Goal: Task Accomplishment & Management: Use online tool/utility

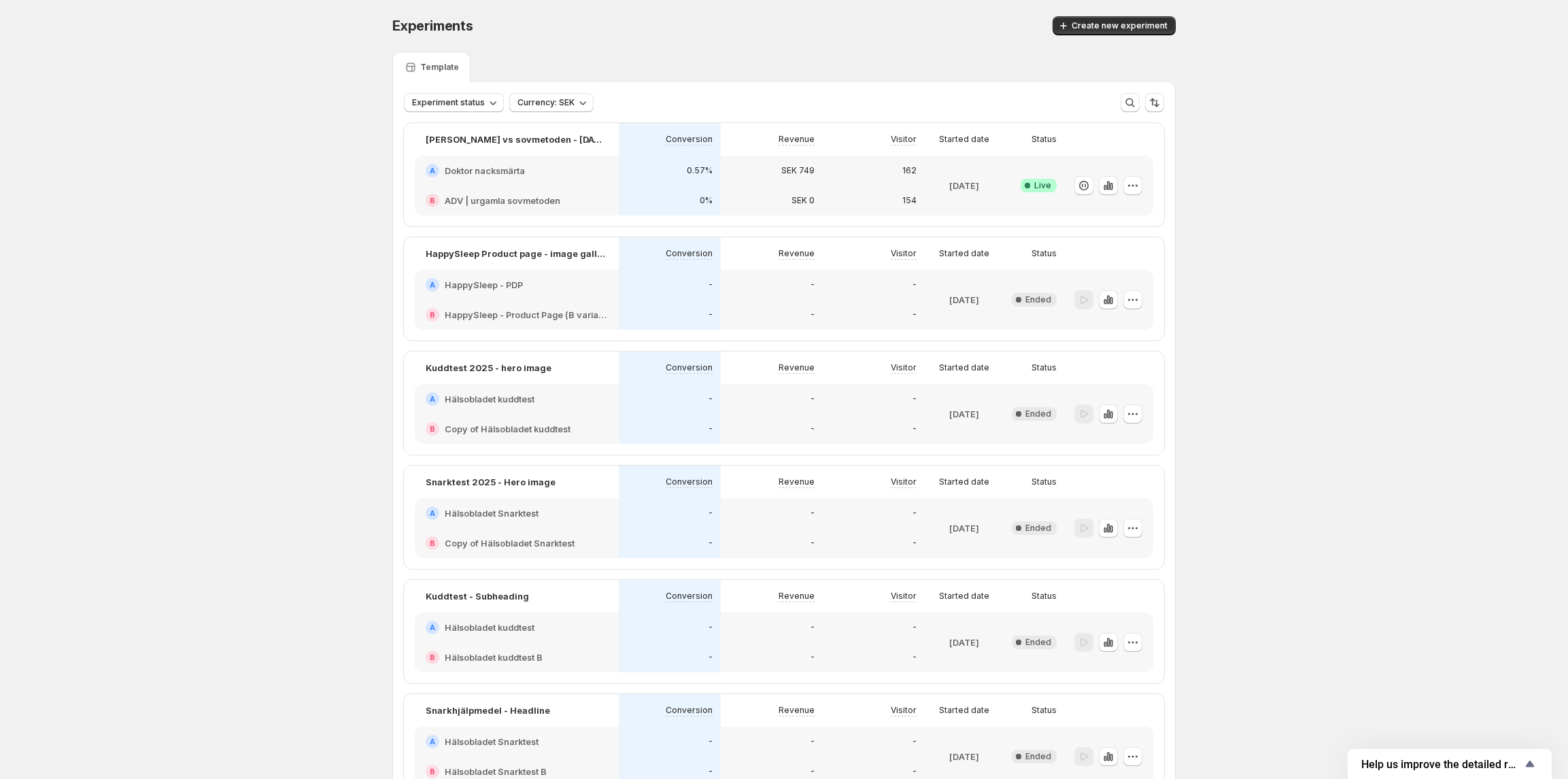
click at [689, 191] on div "0%" at bounding box center [670, 201] width 102 height 30
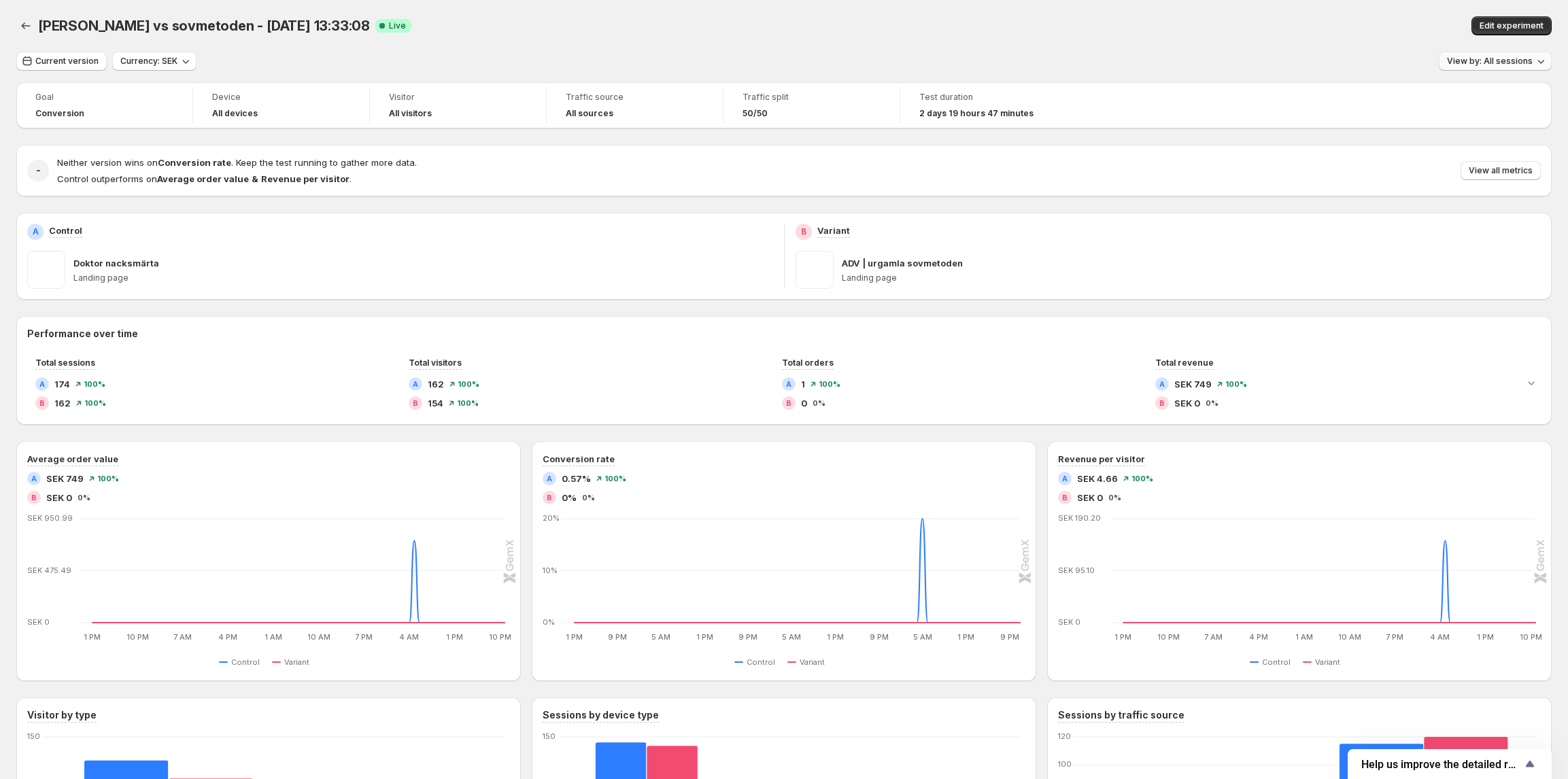
click at [1495, 65] on span "View by: All sessions" at bounding box center [1489, 61] width 85 height 11
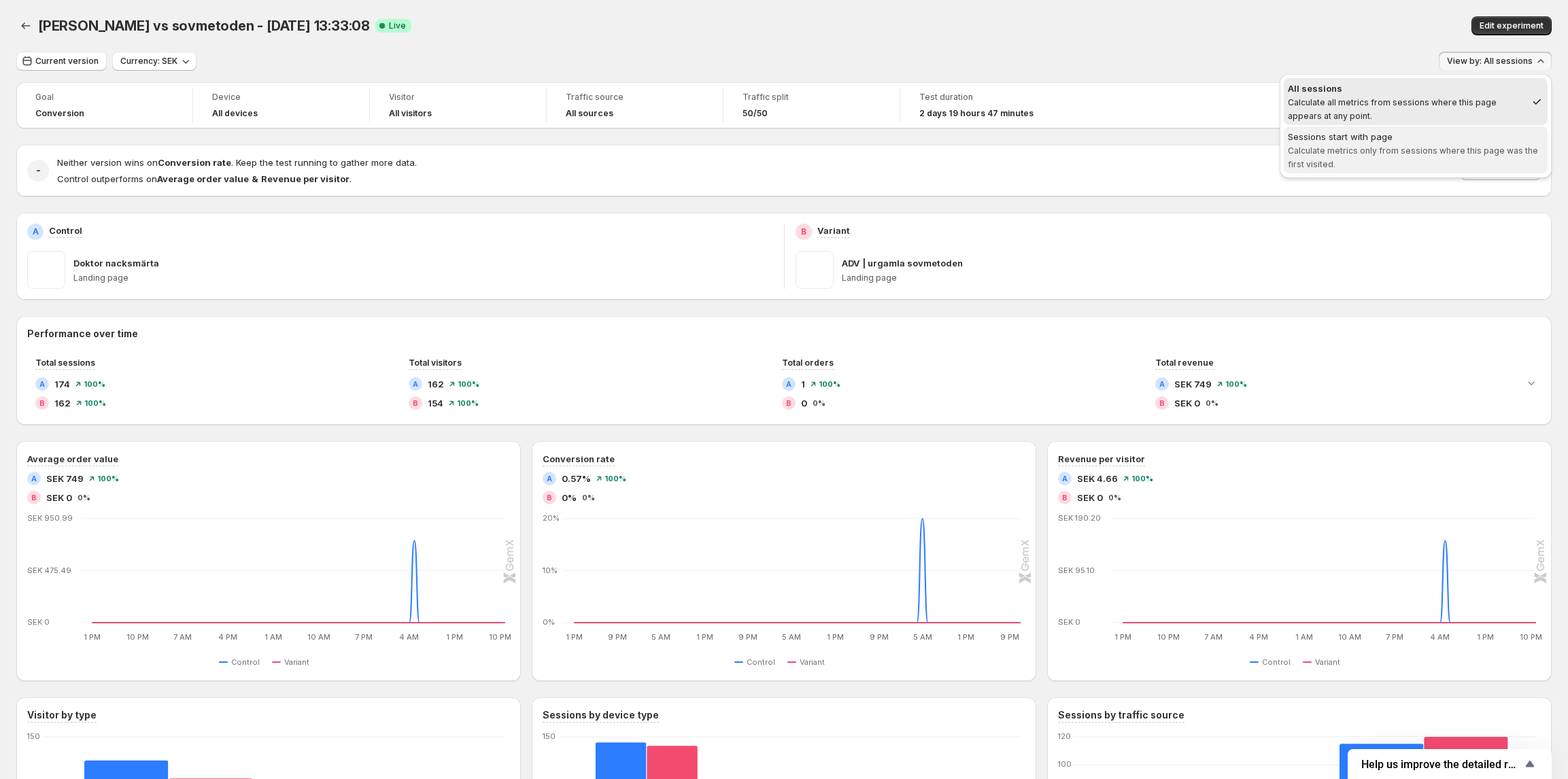
click at [1407, 134] on div "Sessions start with page" at bounding box center [1416, 136] width 256 height 13
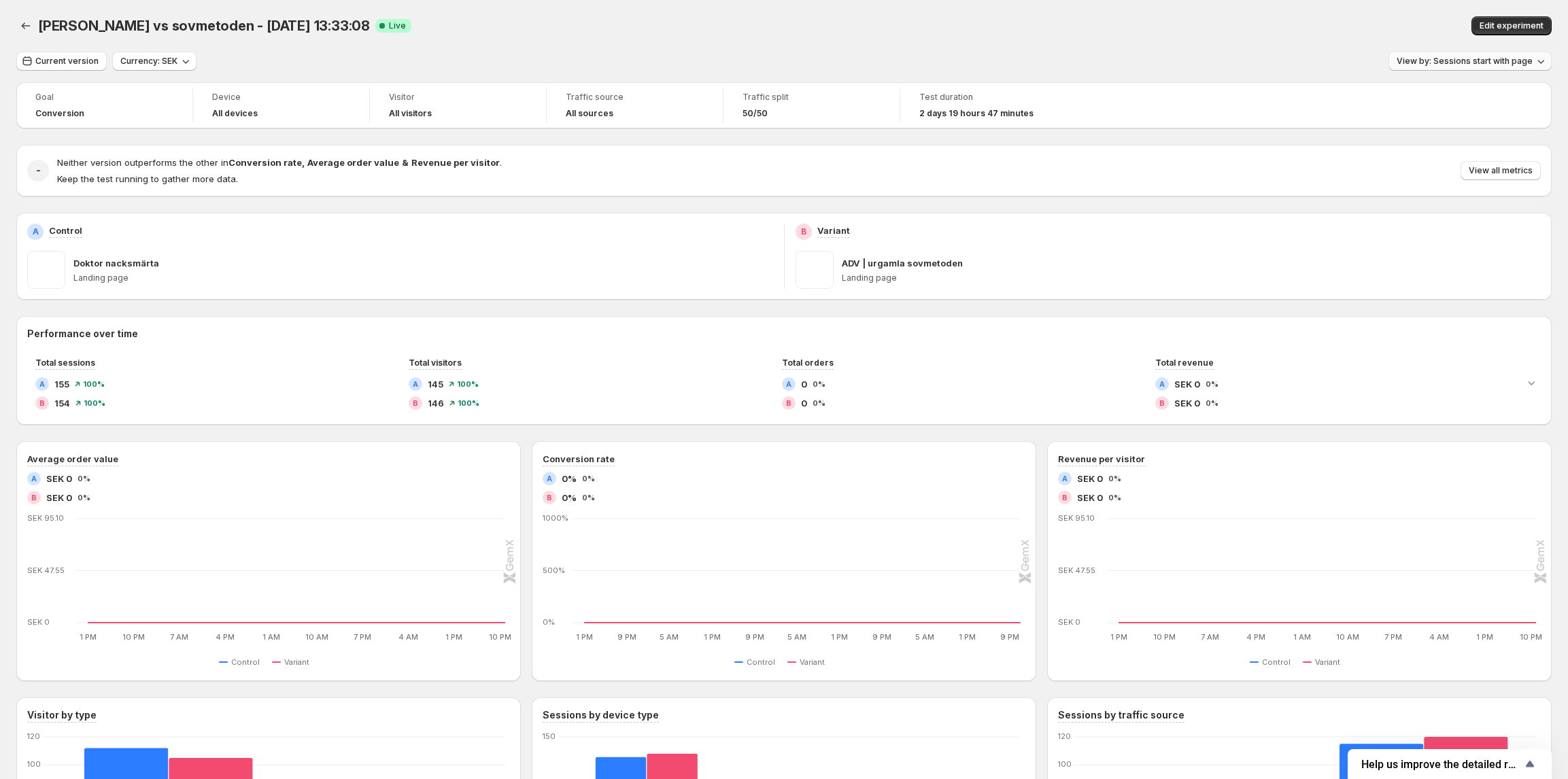
click at [1472, 54] on button "View by: Sessions start with page" at bounding box center [1469, 61] width 163 height 19
drag, startPoint x: 1402, startPoint y: 98, endPoint x: 1118, endPoint y: 79, distance: 284.6
click at [1401, 98] on span "Calculate all metrics from sessions where this page appears at any point." at bounding box center [1415, 109] width 254 height 23
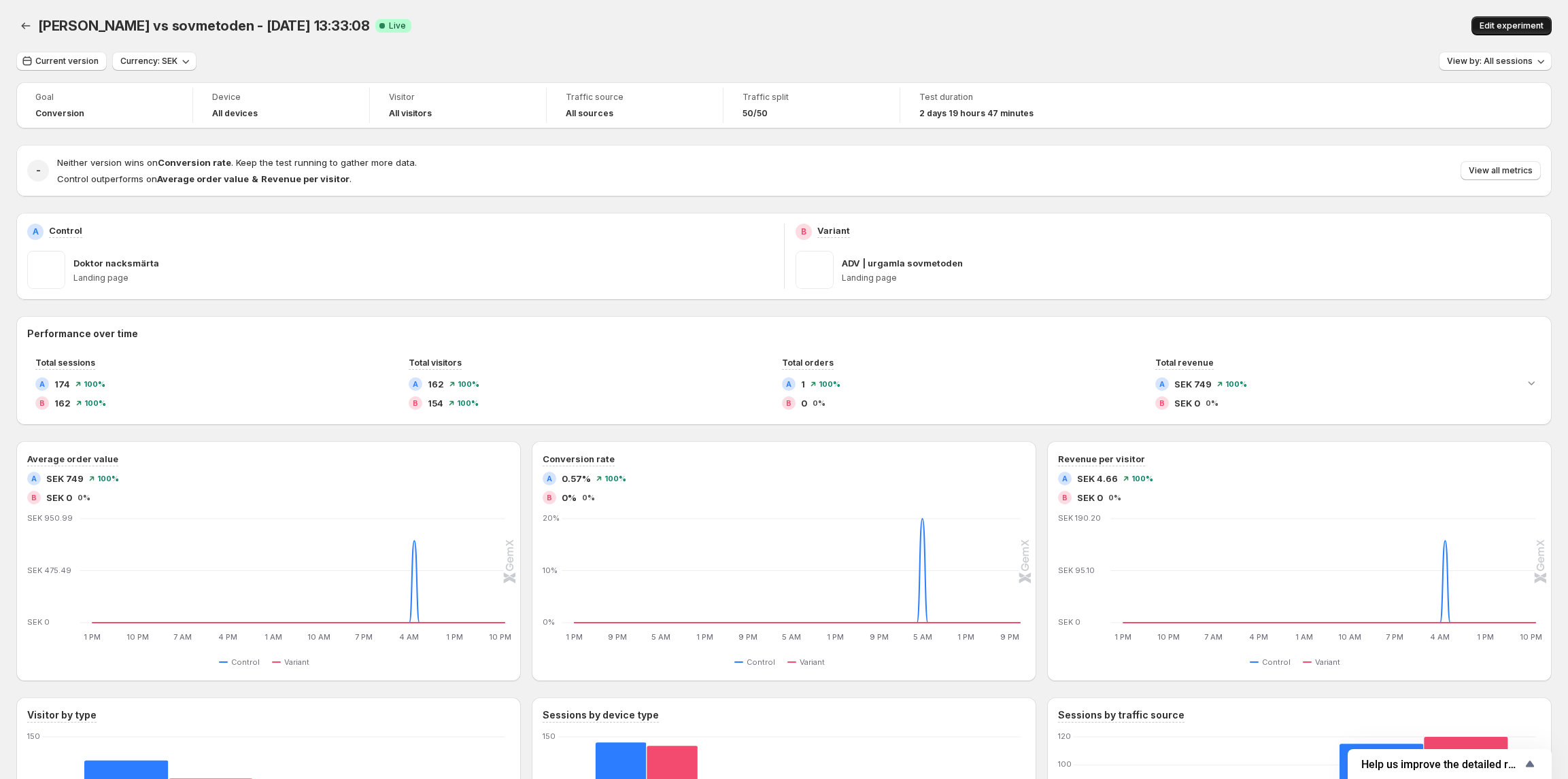
click at [1532, 28] on span "Edit experiment" at bounding box center [1511, 25] width 64 height 11
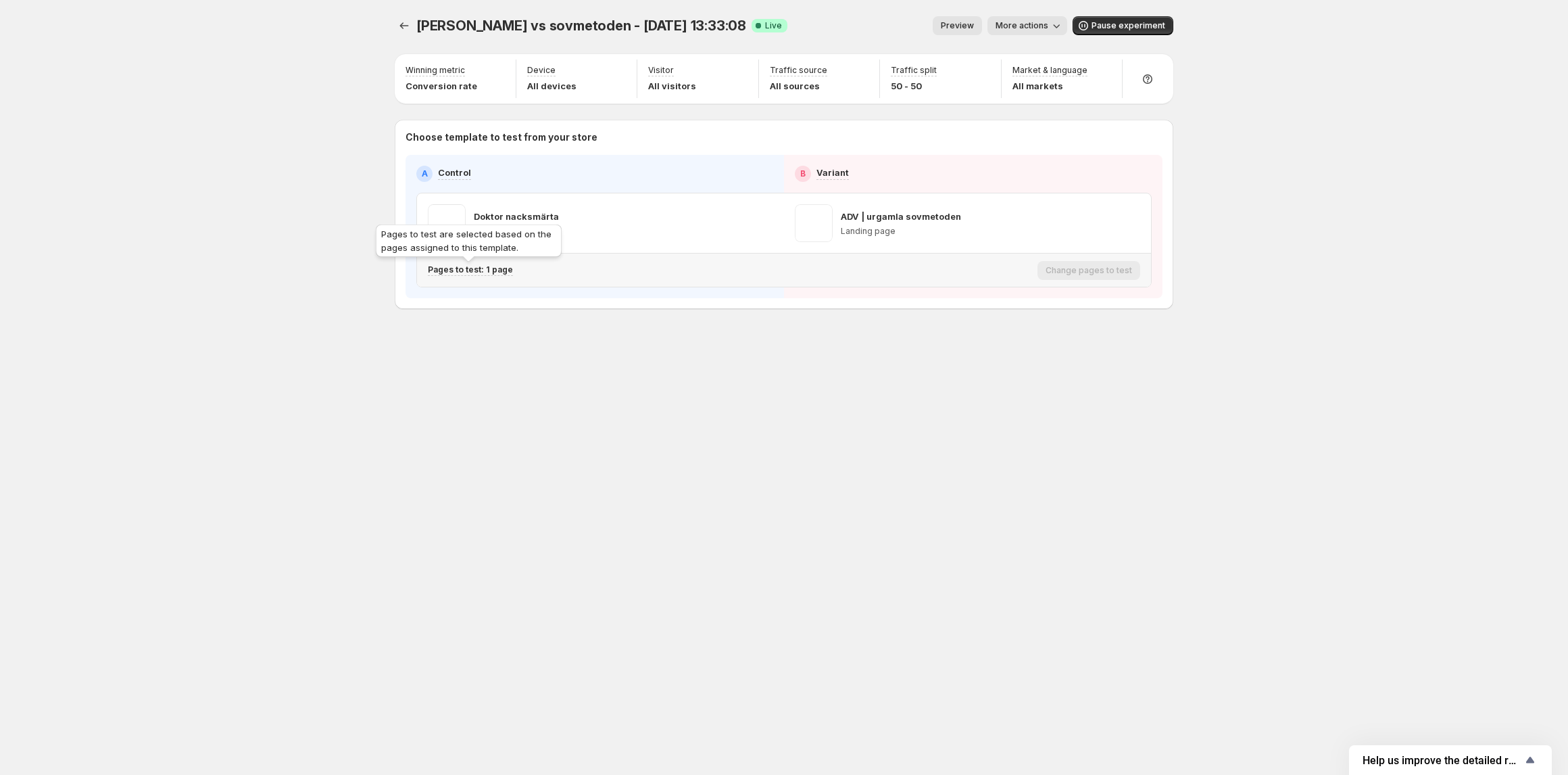
click at [466, 272] on p "Pages to test: 1 page" at bounding box center [471, 269] width 85 height 11
click at [674, 342] on icon "button" at bounding box center [681, 341] width 13 height 13
click at [688, 607] on div "dr nacke vs sovmetoden - Oct 10, 13:33:08. This page is ready dr nacke vs sovme…" at bounding box center [784, 388] width 811 height 775
click at [401, 25] on icon "Experiments" at bounding box center [404, 26] width 9 height 7
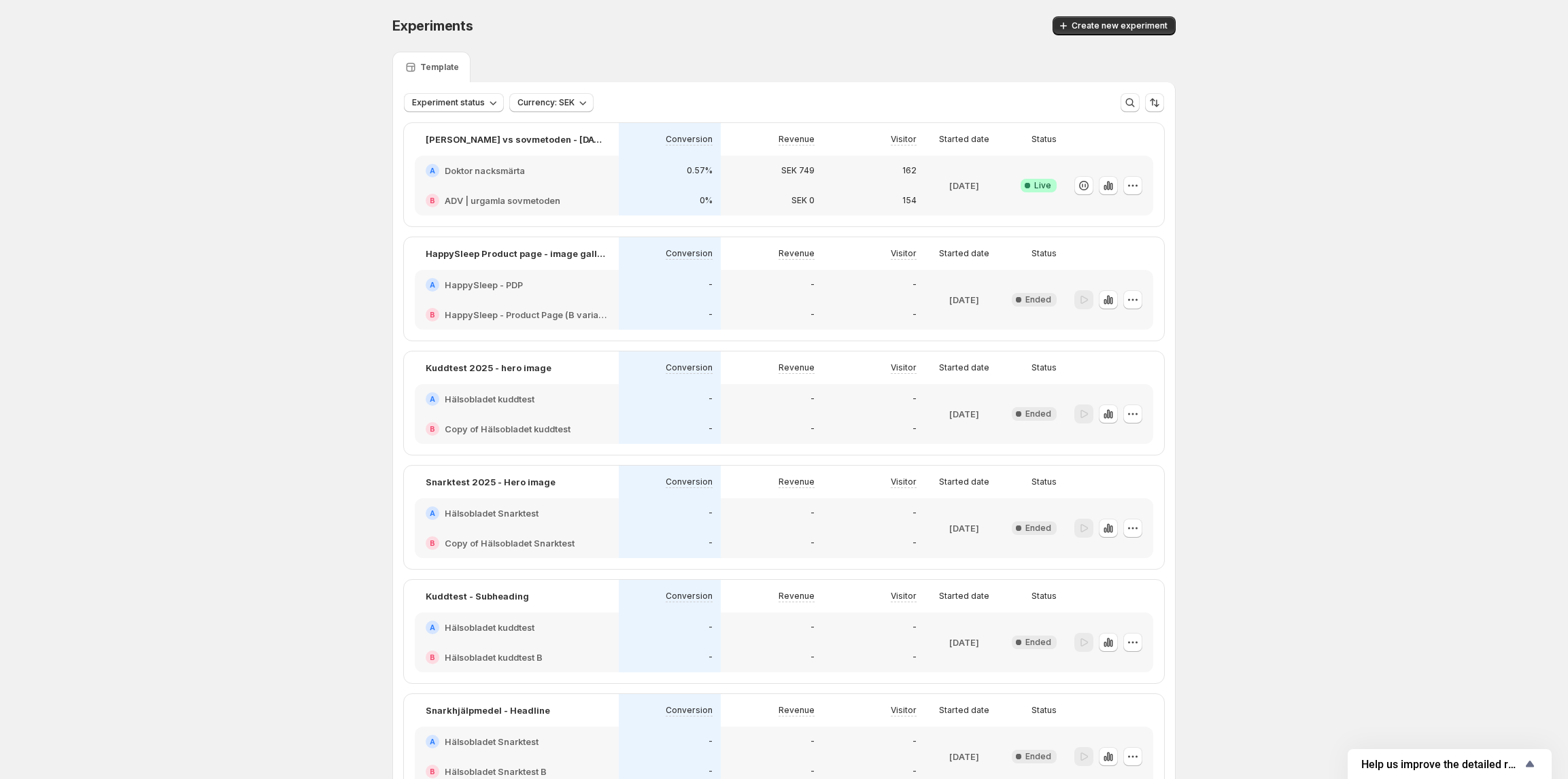
click at [827, 183] on div "162" at bounding box center [874, 171] width 102 height 30
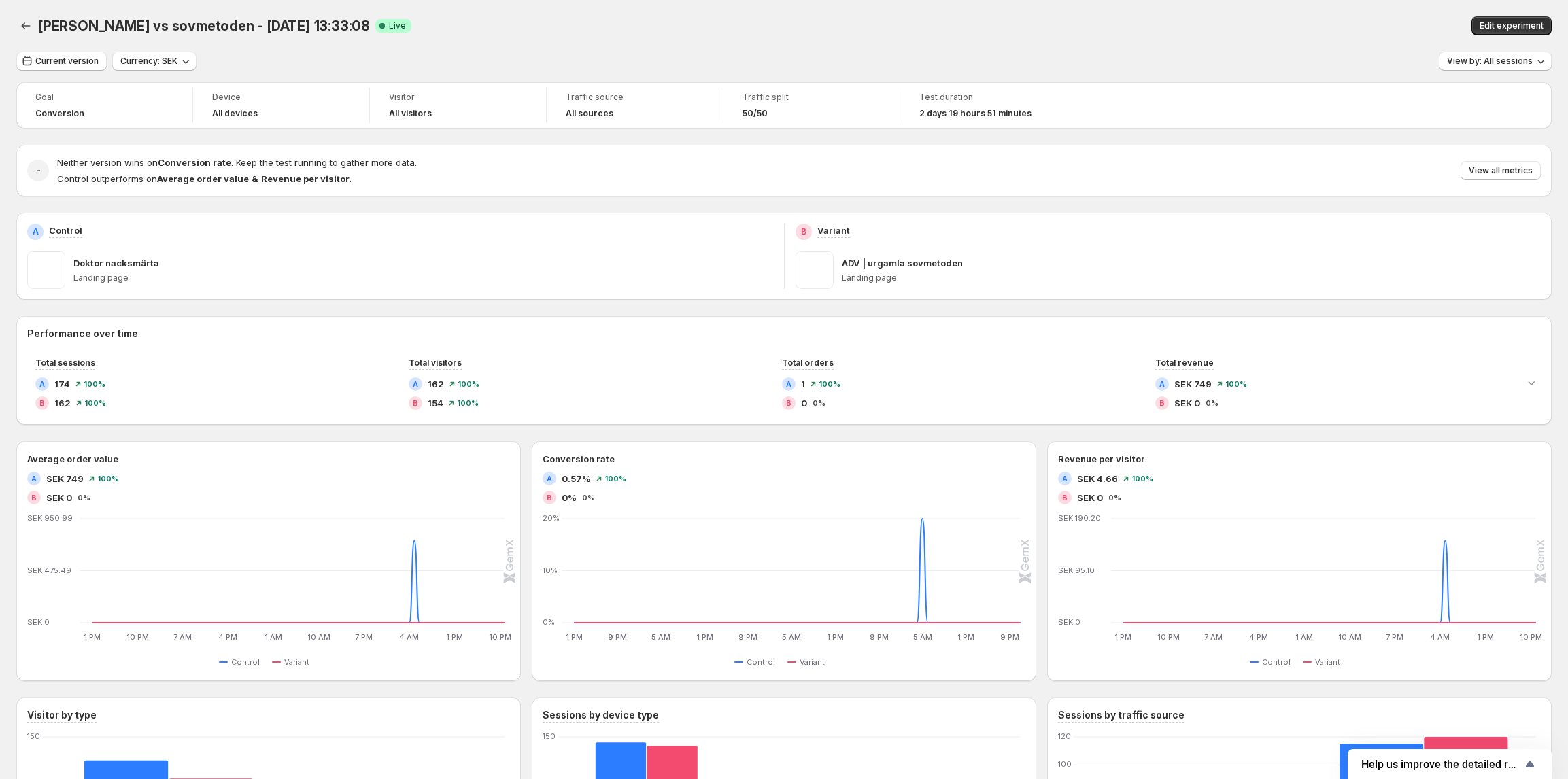
drag, startPoint x: 13, startPoint y: 239, endPoint x: 997, endPoint y: 65, distance: 999.3
click at [997, 65] on div "Current version Currency: SEK View by: All sessions" at bounding box center [784, 62] width 1535 height 20
click at [1508, 24] on span "Edit experiment" at bounding box center [1511, 25] width 64 height 11
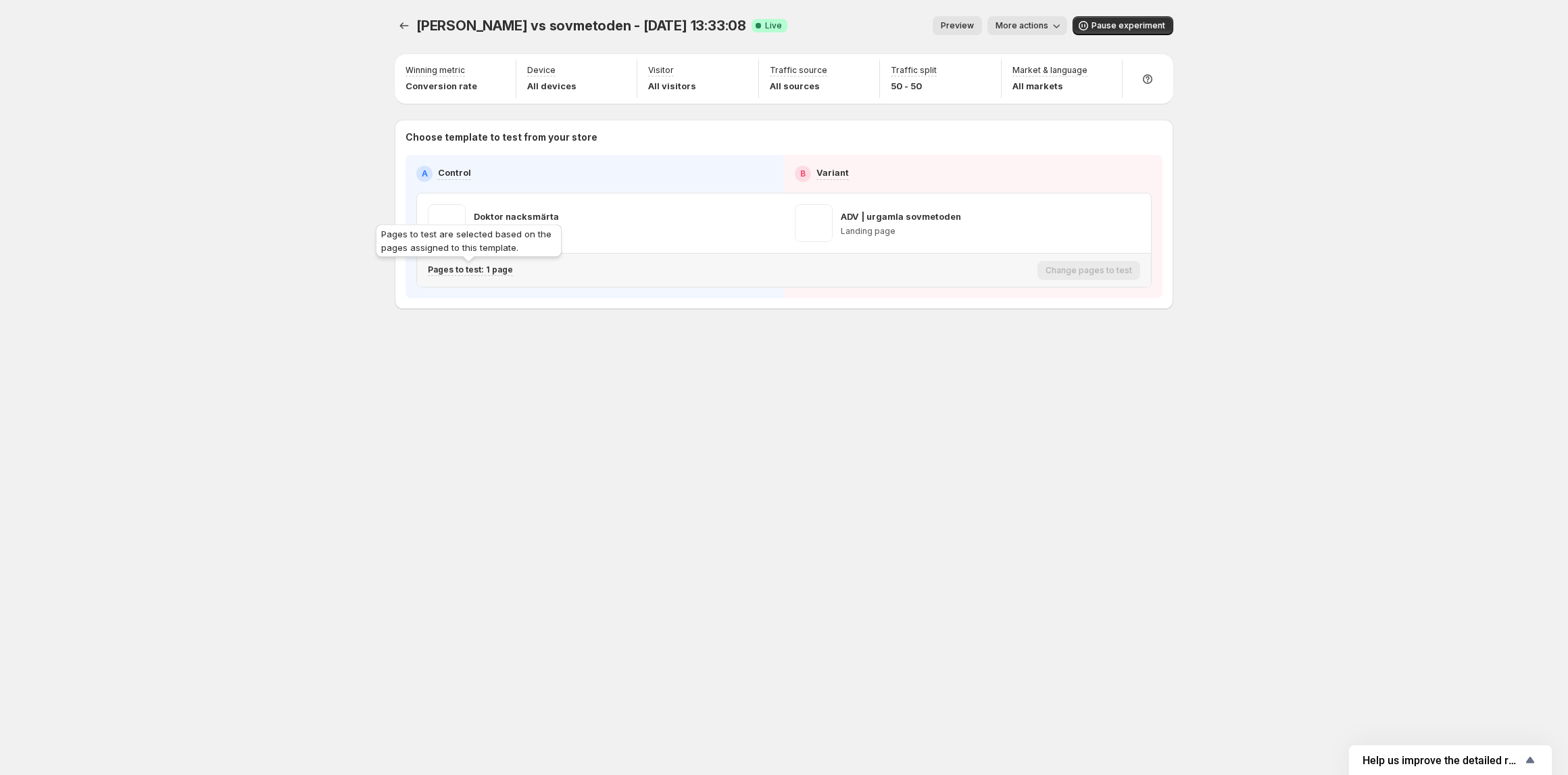
click at [462, 271] on p "Pages to test: 1 page" at bounding box center [471, 269] width 85 height 11
click at [457, 428] on div "dr nacke vs sovmetoden - Oct 10, 13:33:08. This page is ready dr nacke vs sovme…" at bounding box center [784, 388] width 811 height 775
click at [396, 26] on button "Experiments" at bounding box center [404, 26] width 19 height 19
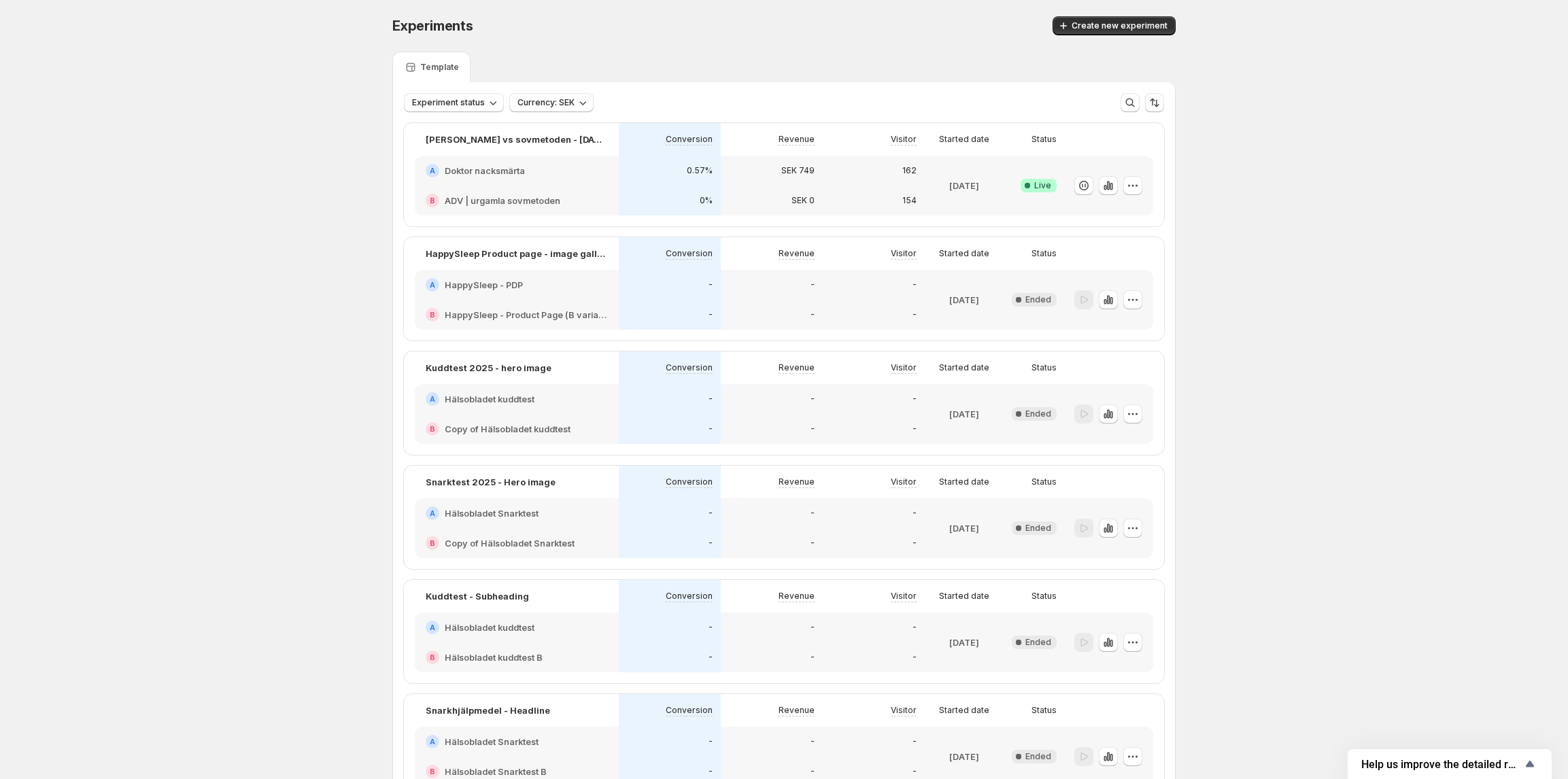
click at [571, 170] on div "A Doktor nacksmärta" at bounding box center [517, 171] width 182 height 13
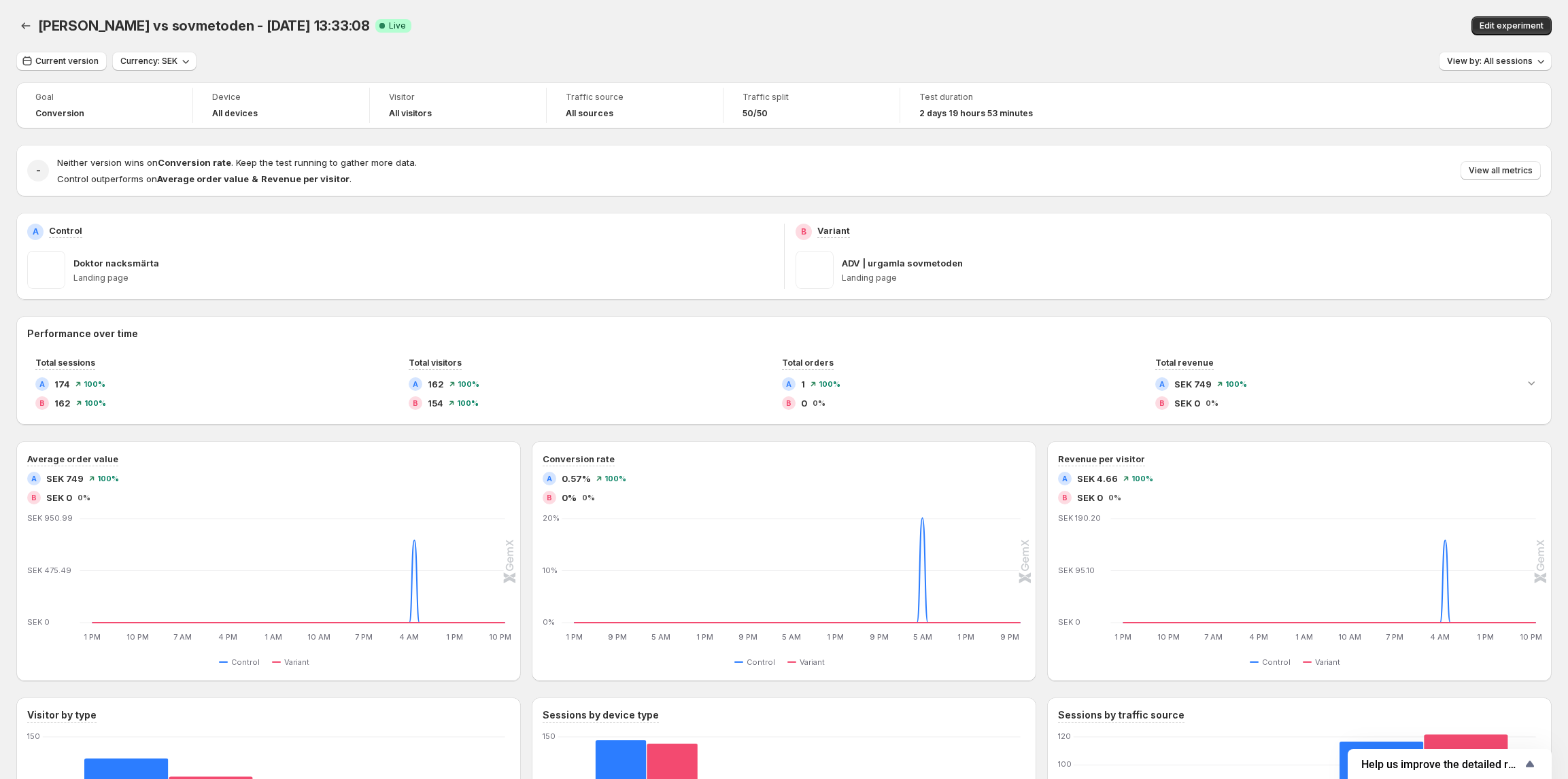
click at [117, 276] on p "Landing page" at bounding box center [423, 277] width 700 height 11
click at [115, 275] on p "Landing page" at bounding box center [423, 277] width 700 height 11
copy p "Landing page"
click at [1479, 57] on span "View by: All sessions" at bounding box center [1489, 61] width 85 height 11
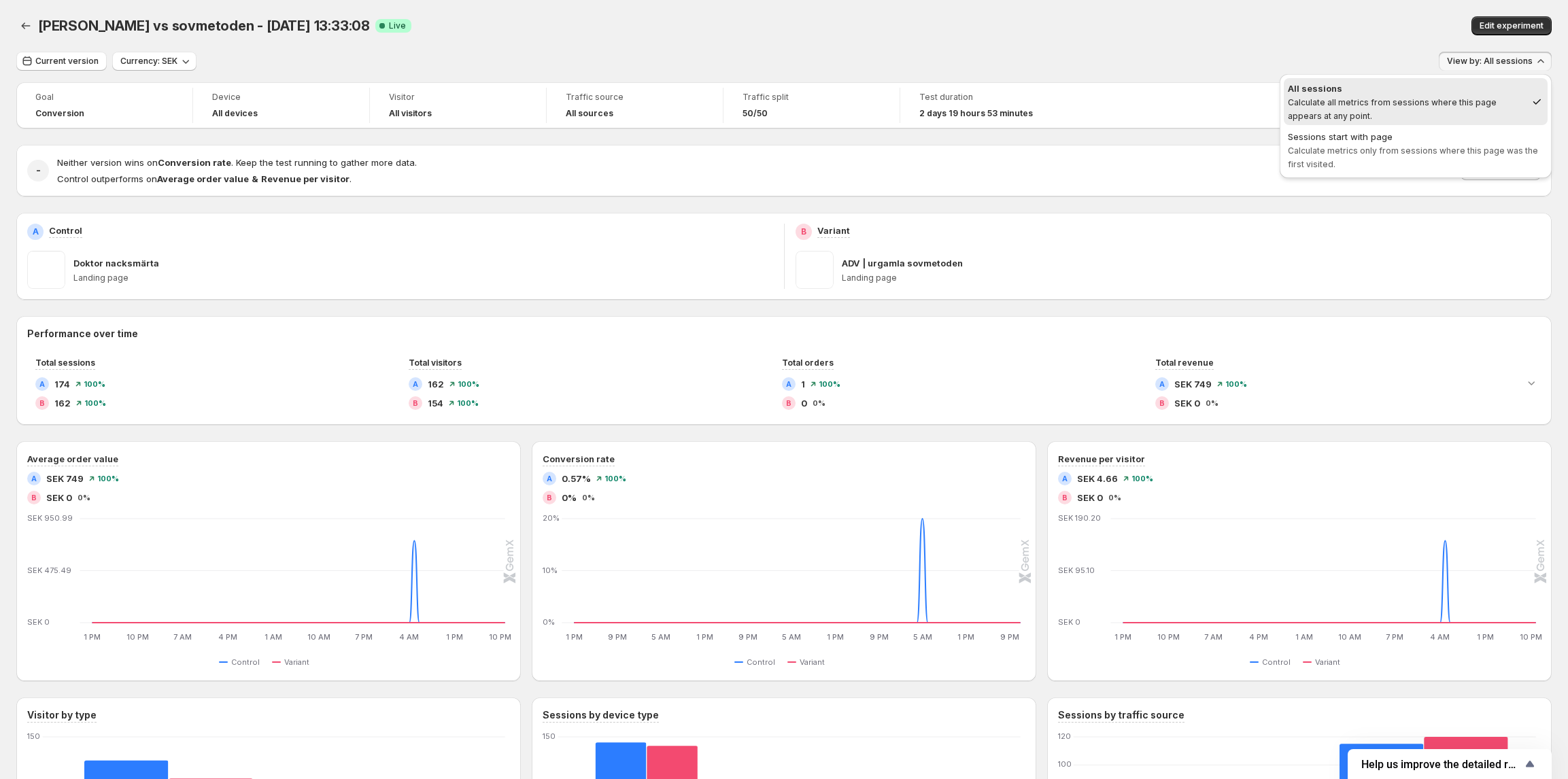
click at [1101, 69] on div "Current version Currency: SEK View by: All sessions" at bounding box center [784, 62] width 1535 height 20
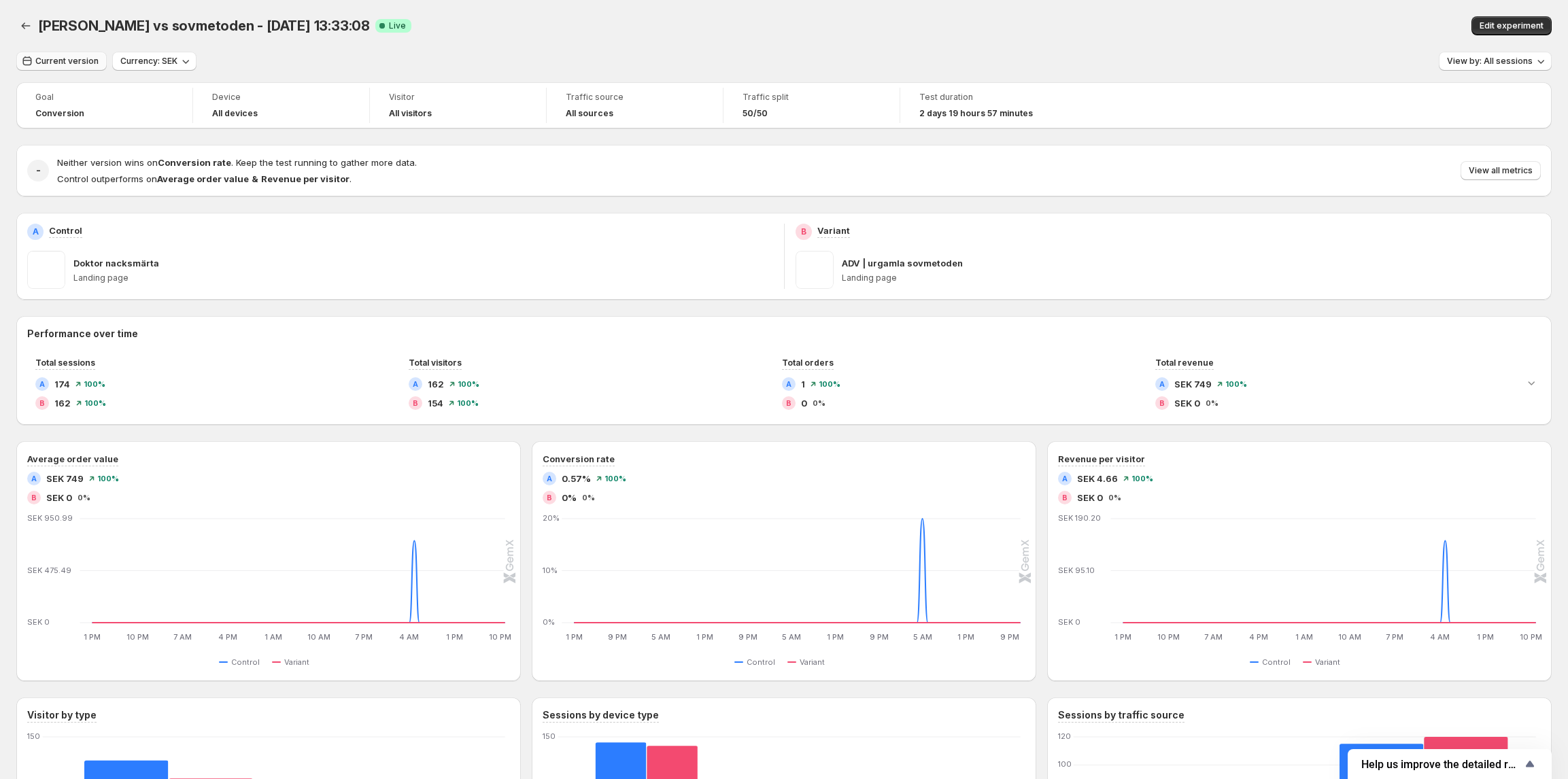
click at [67, 60] on span "Current version" at bounding box center [67, 61] width 64 height 11
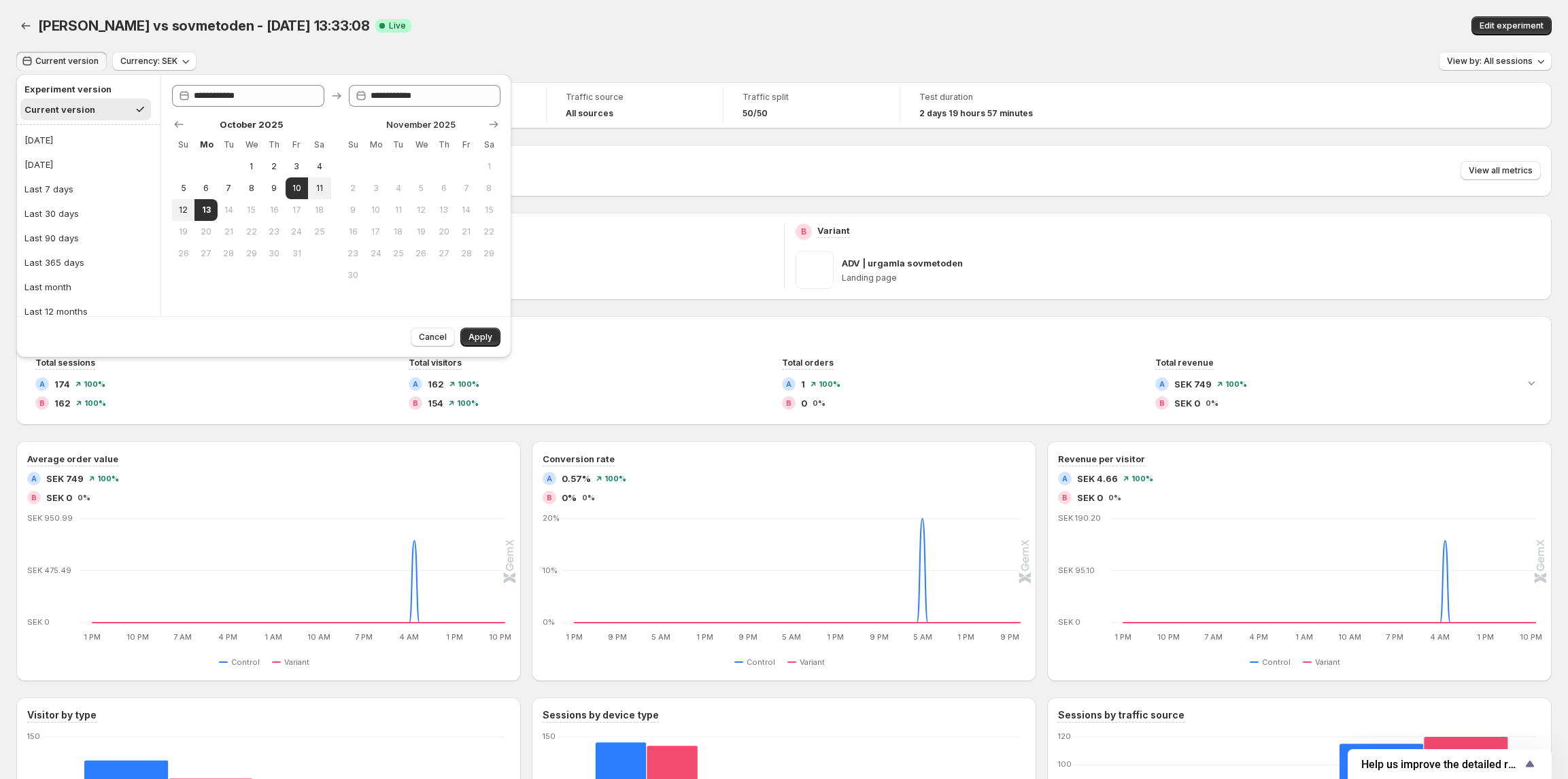
click at [64, 109] on div "Current version" at bounding box center [59, 109] width 71 height 13
drag, startPoint x: 431, startPoint y: 338, endPoint x: 539, endPoint y: 315, distance: 110.4
click at [433, 338] on span "Cancel" at bounding box center [432, 337] width 28 height 11
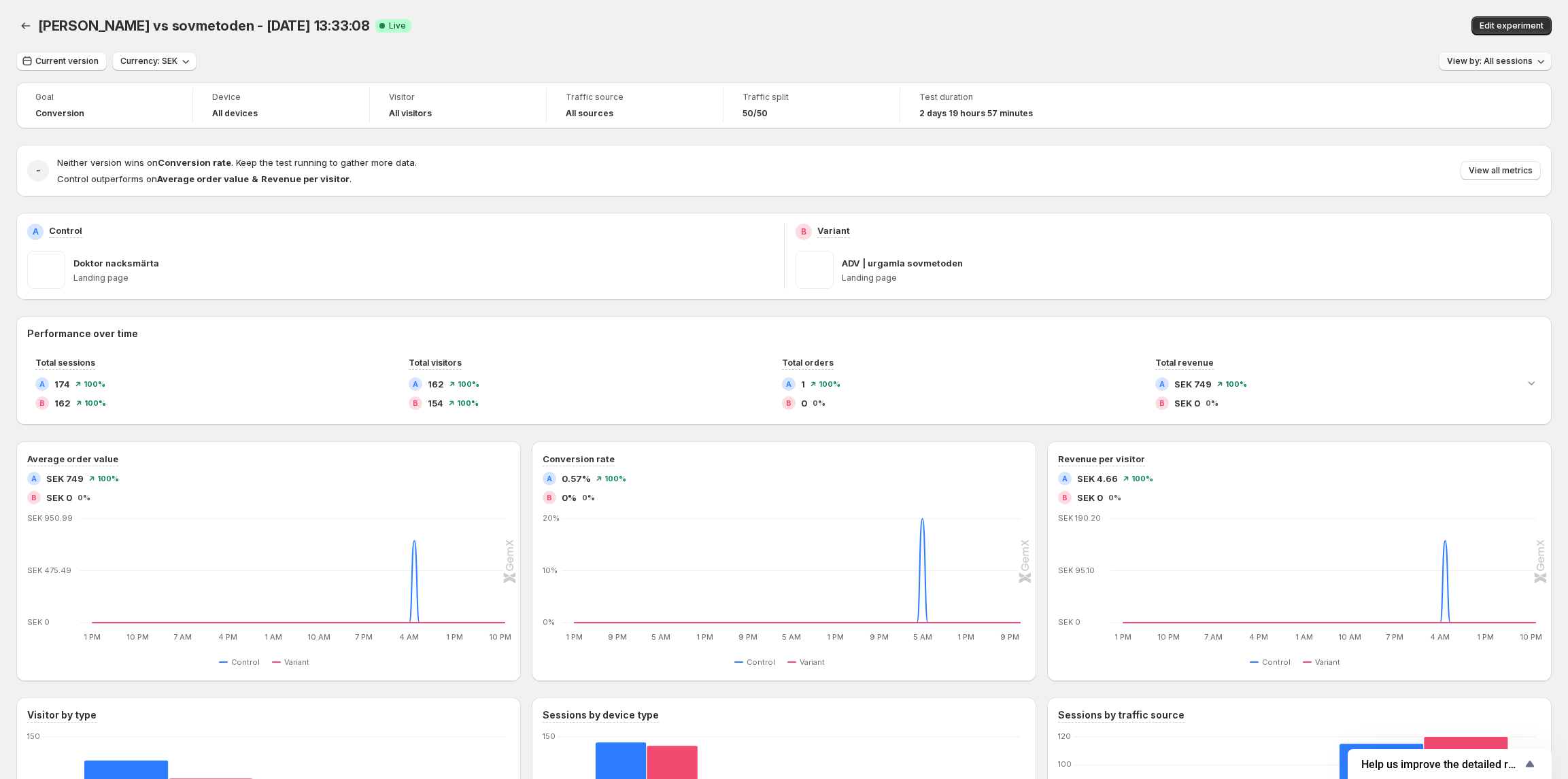
click at [1504, 60] on span "View by: All sessions" at bounding box center [1489, 61] width 85 height 11
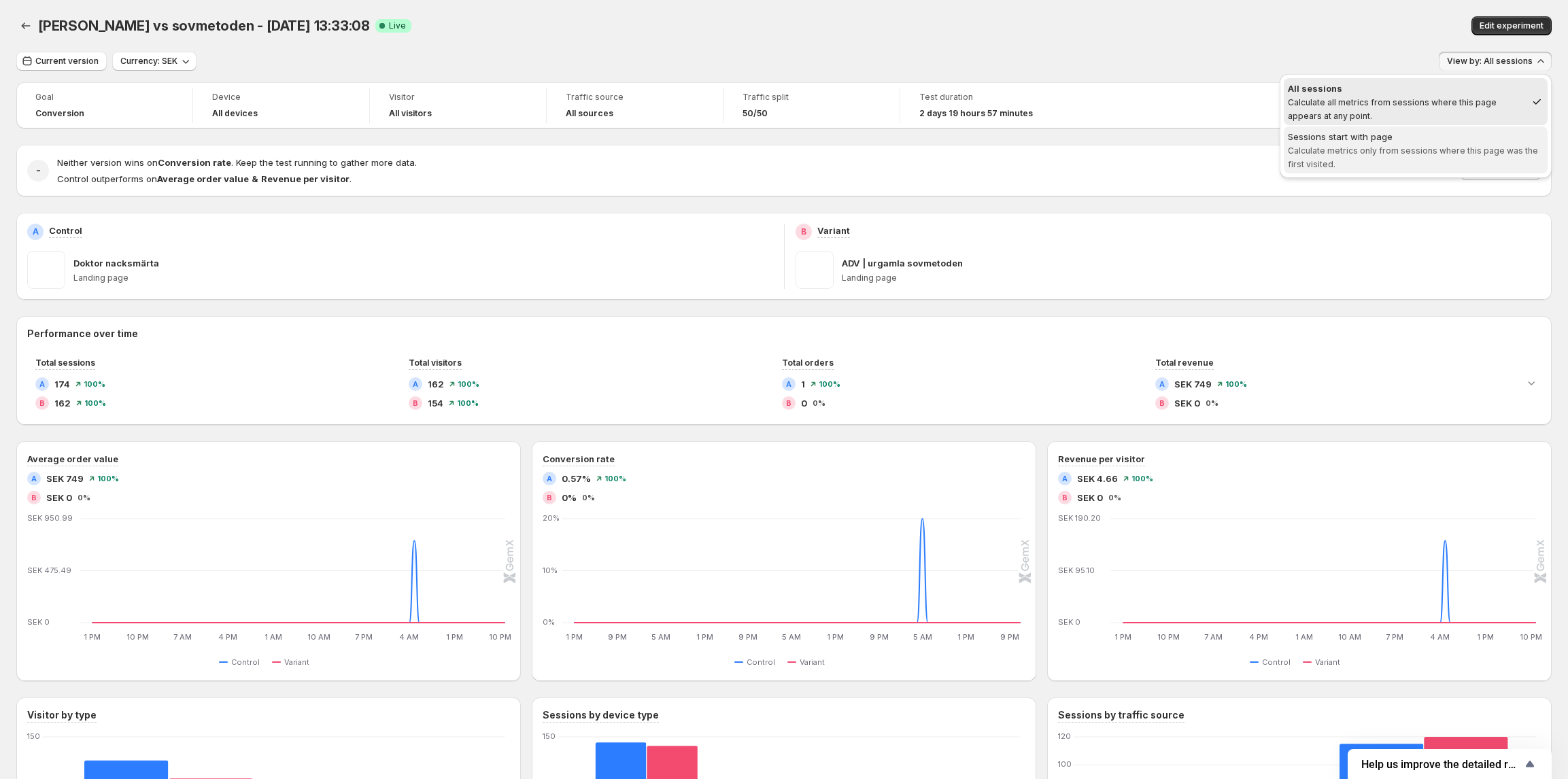
click at [1403, 147] on span "Calculate metrics only from sessions where this page was the first visited." at bounding box center [1412, 157] width 250 height 23
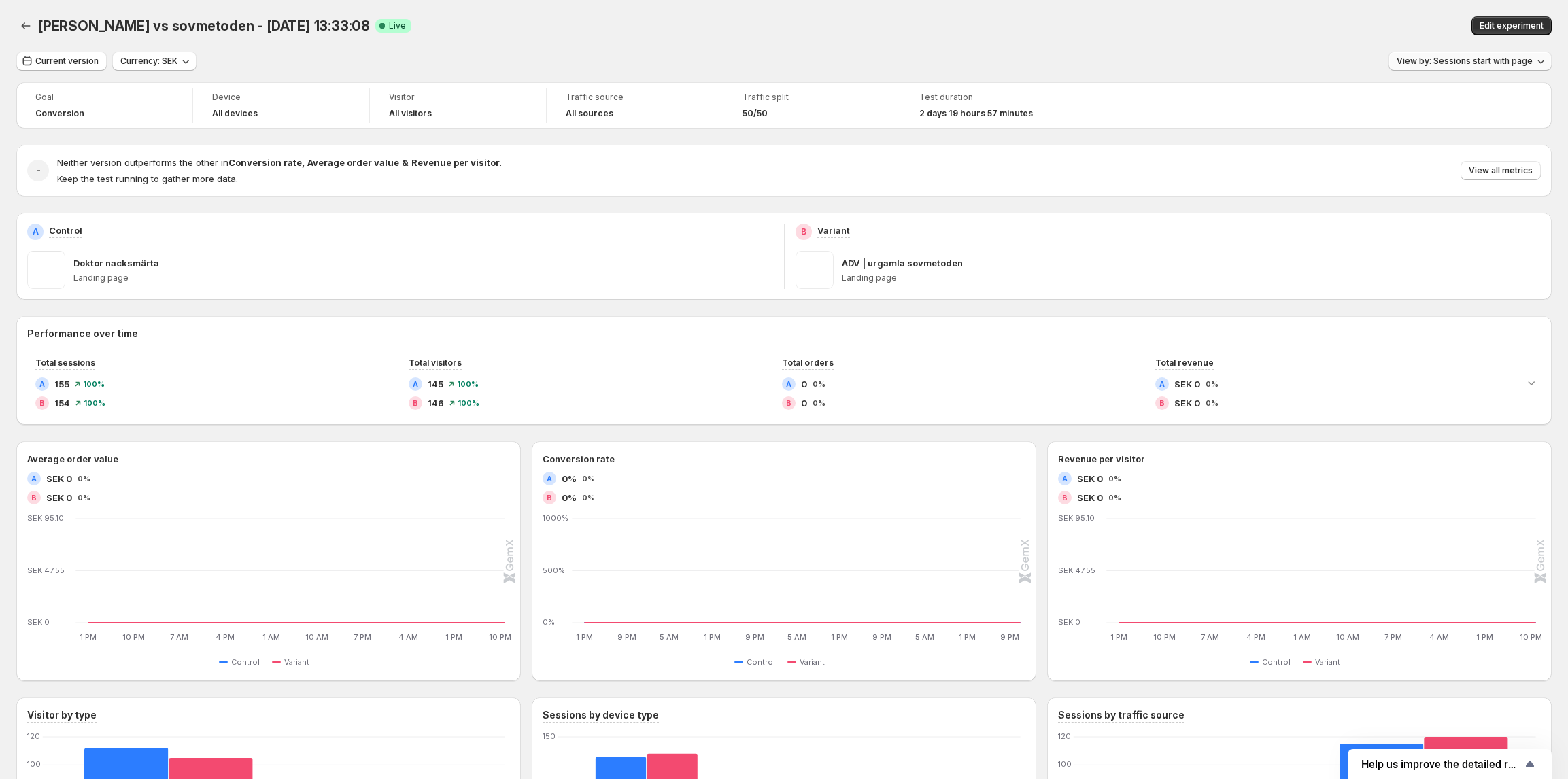
click at [1525, 65] on span "View by: Sessions start with page" at bounding box center [1464, 61] width 136 height 11
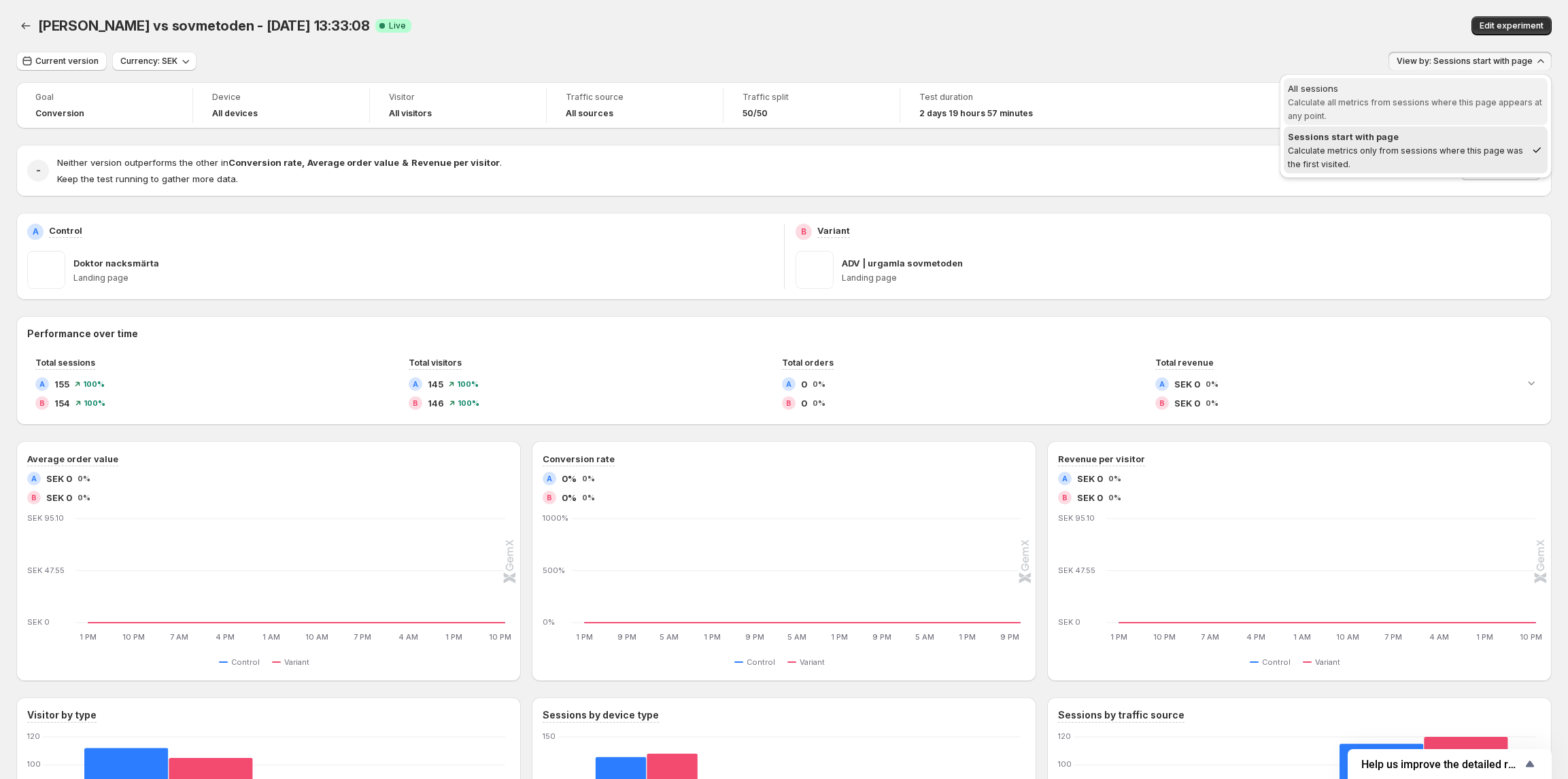
click at [1504, 95] on span "All sessions Calculate all metrics from sessions where this page appears at any…" at bounding box center [1416, 102] width 256 height 41
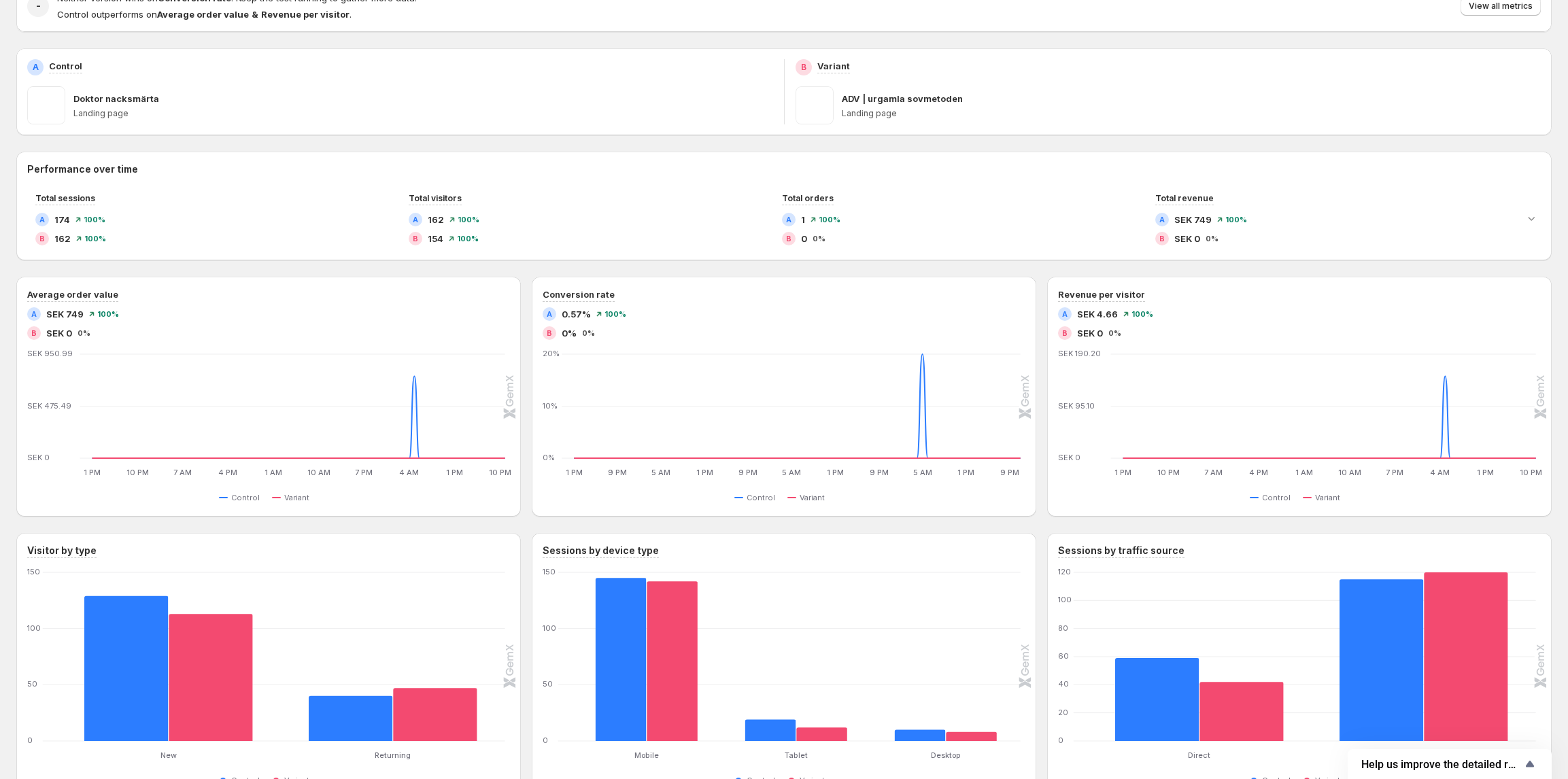
scroll to position [258, 0]
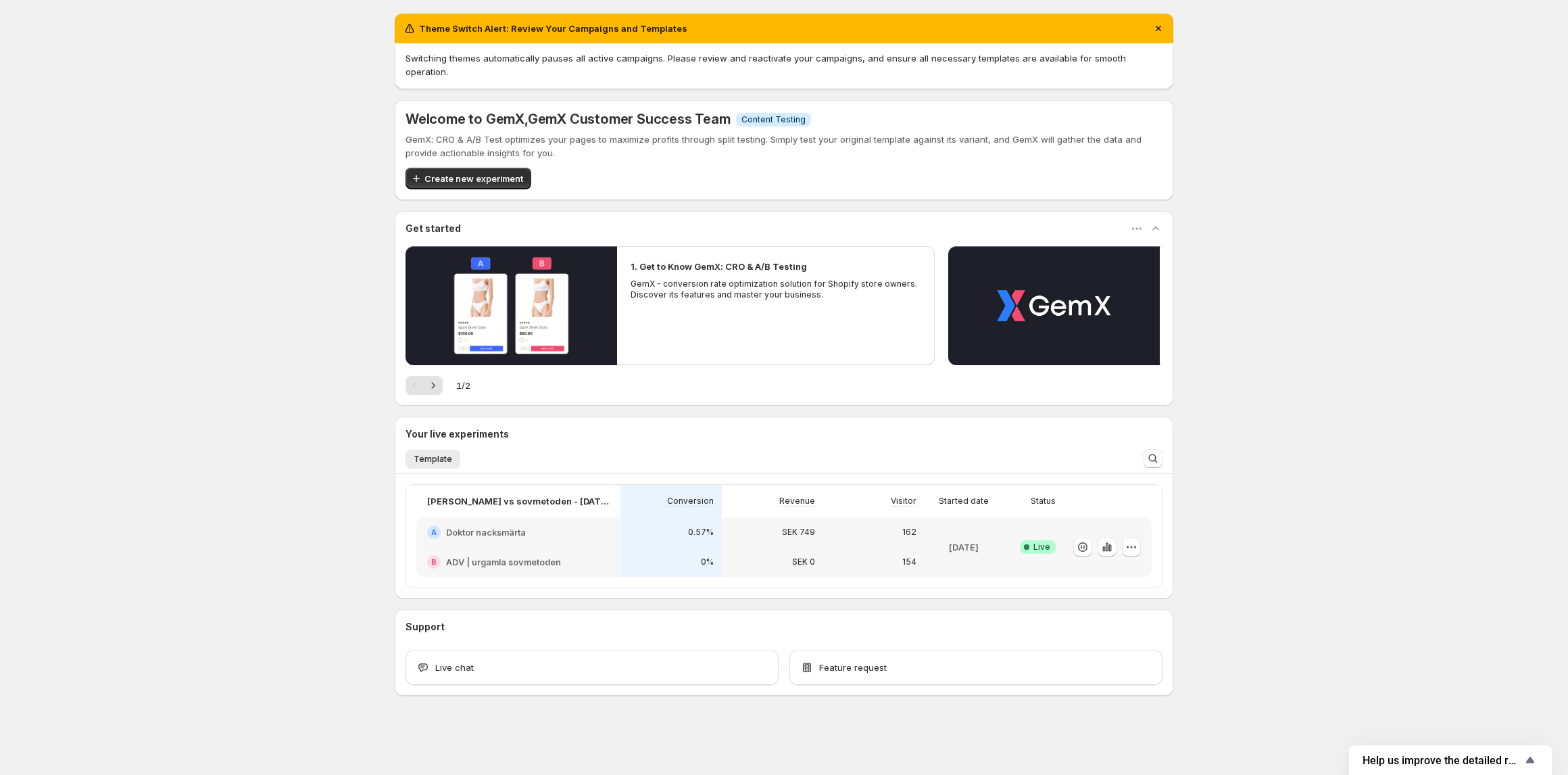
click at [530, 529] on div "A Doktor nacksmärta" at bounding box center [519, 532] width 205 height 30
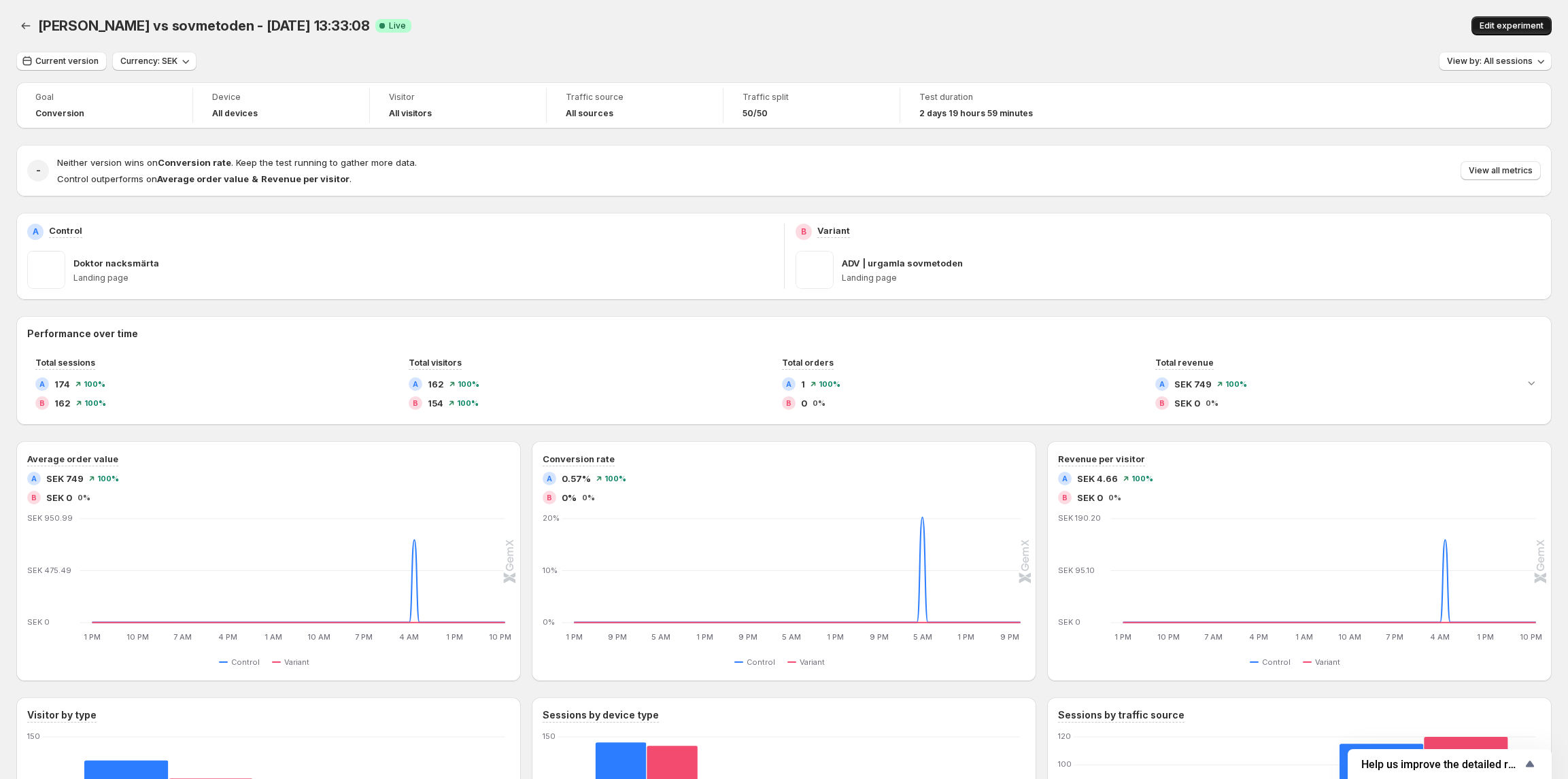
click at [1518, 23] on span "Edit experiment" at bounding box center [1511, 25] width 64 height 11
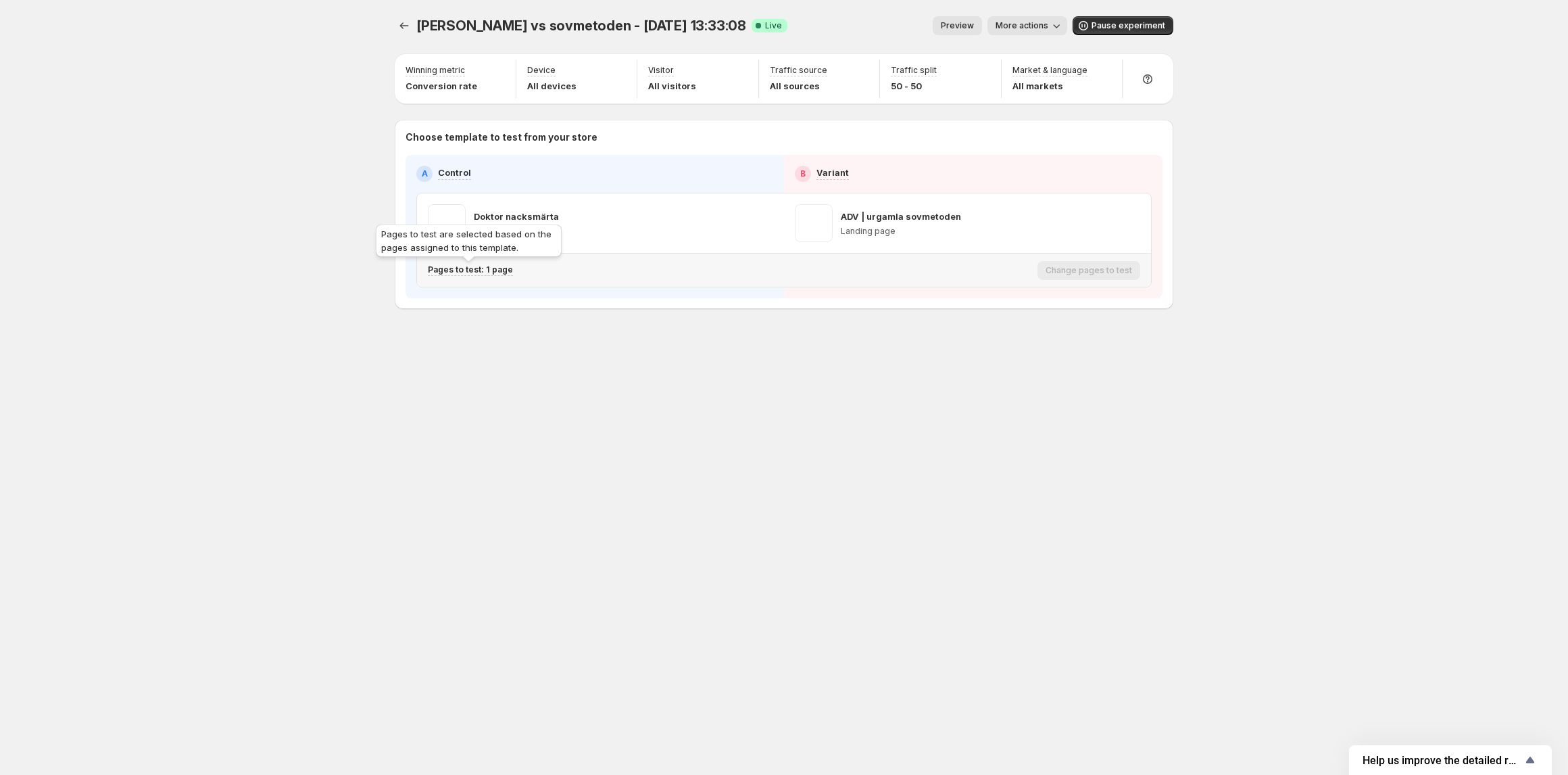
click at [481, 272] on p "Pages to test: 1 page" at bounding box center [471, 269] width 85 height 11
click at [676, 344] on icon "button" at bounding box center [681, 341] width 13 height 13
click at [1024, 20] on button "More actions" at bounding box center [1028, 26] width 80 height 19
click at [1046, 58] on span "View analytic" at bounding box center [1047, 54] width 57 height 11
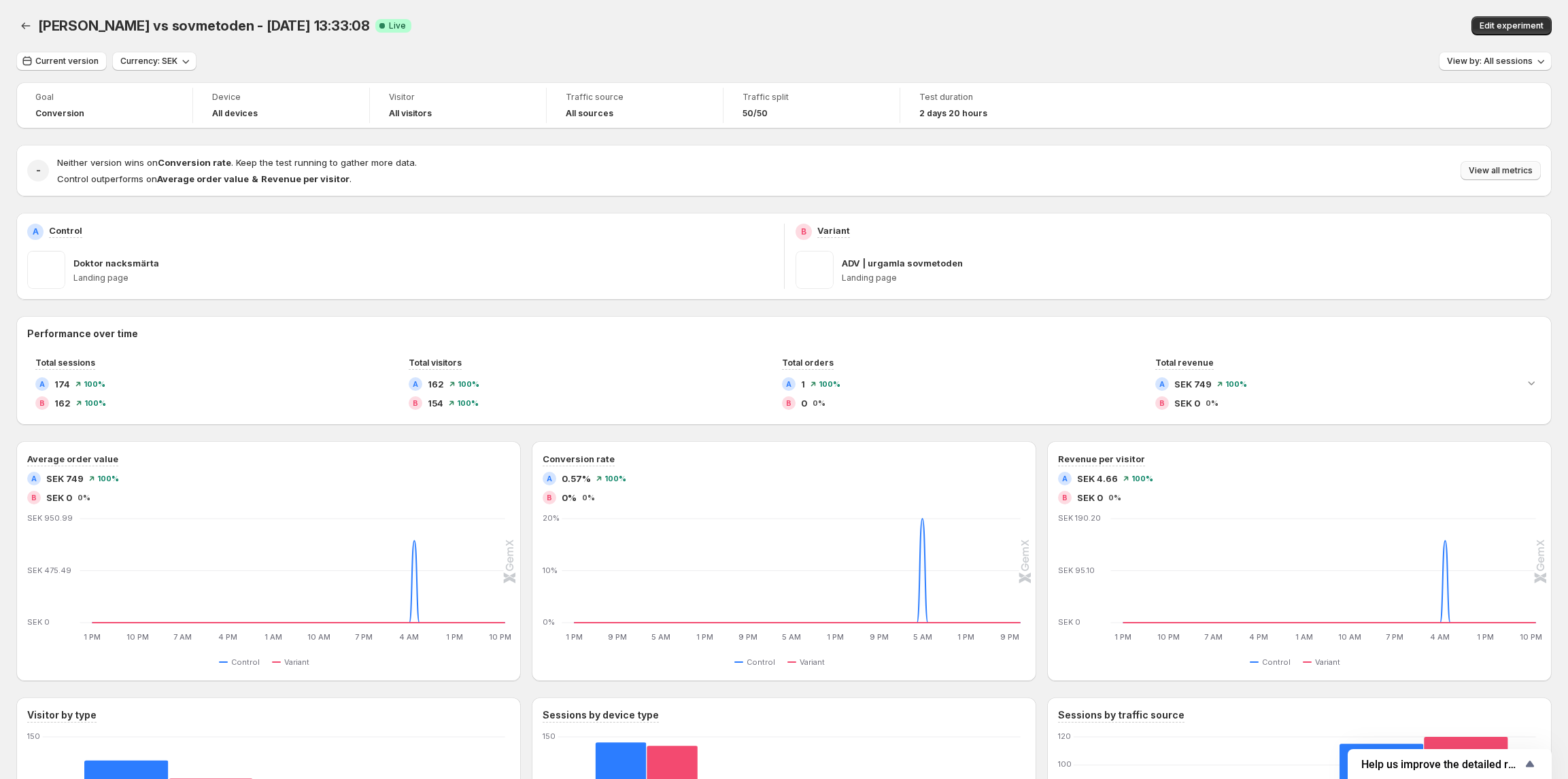
click at [1517, 178] on button "View all metrics" at bounding box center [1500, 171] width 80 height 19
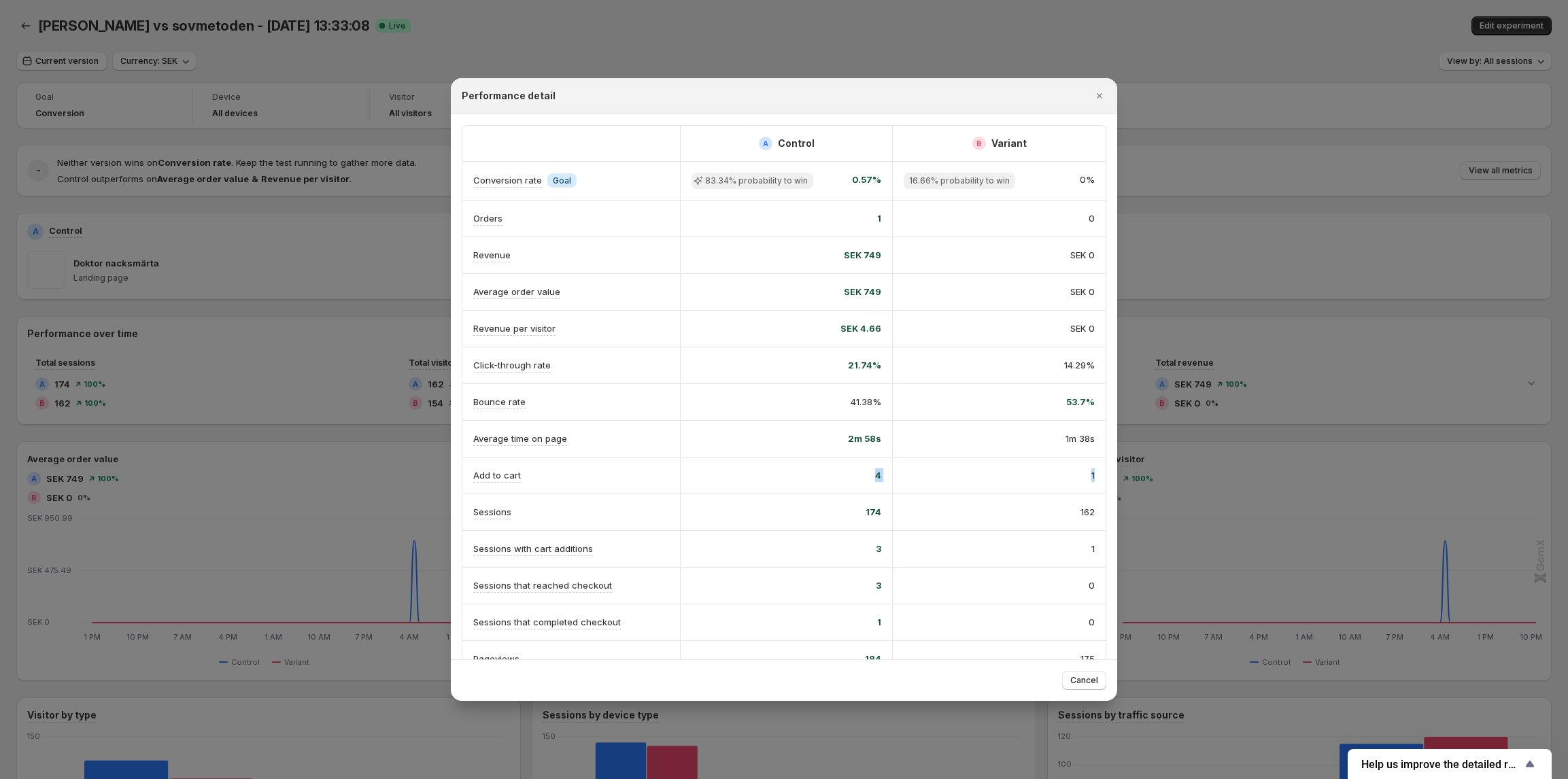
drag, startPoint x: 1025, startPoint y: 486, endPoint x: 1205, endPoint y: 481, distance: 180.1
click at [1116, 490] on div "A Control B Variant Conversion rate Info Goal 83.34% probability to win 0.57% 1…" at bounding box center [784, 387] width 667 height 546
click at [1205, 481] on div at bounding box center [784, 390] width 1568 height 779
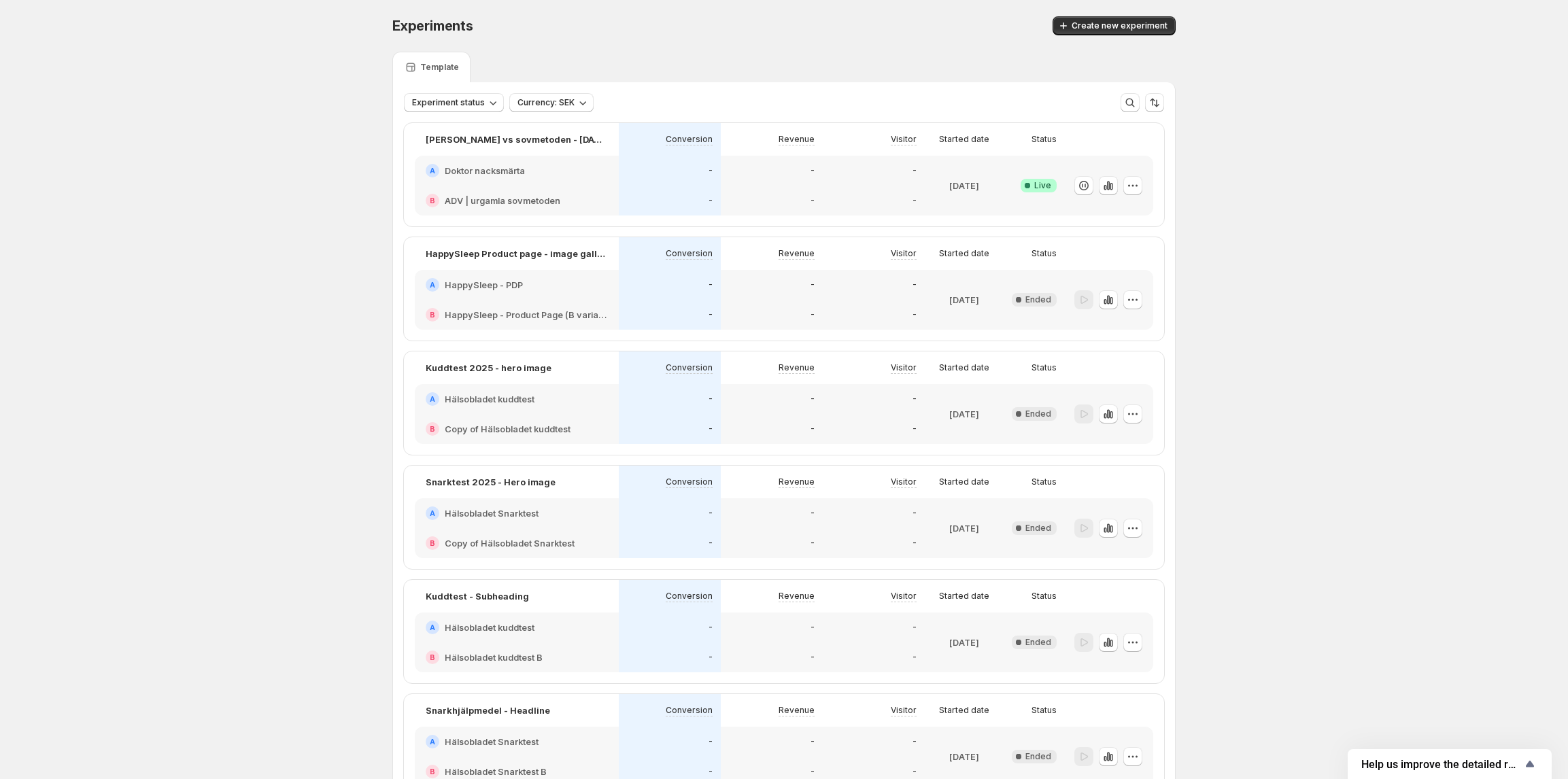
drag, startPoint x: 1007, startPoint y: 521, endPoint x: 1332, endPoint y: 401, distance: 346.4
click at [1332, 401] on div "Experiments. This page is ready Experiments Create new experiment Template Expe…" at bounding box center [784, 555] width 1568 height 1110
click at [1322, 292] on div "Experiments. This page is ready Experiments Create new experiment Template Expe…" at bounding box center [784, 555] width 1568 height 1110
click at [876, 175] on div "-" at bounding box center [873, 171] width 85 height 13
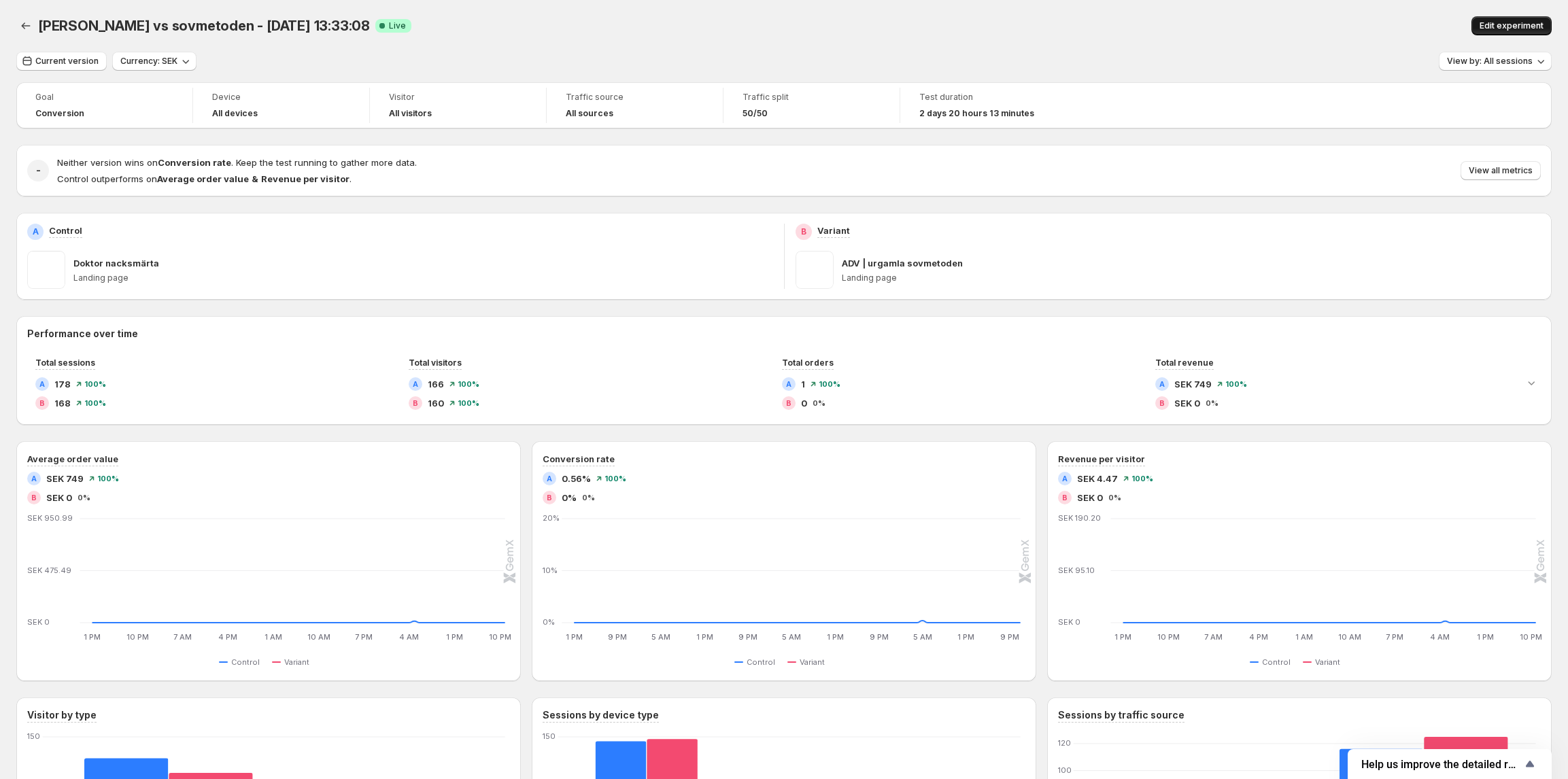
click at [1531, 20] on button "Edit experiment" at bounding box center [1511, 26] width 80 height 19
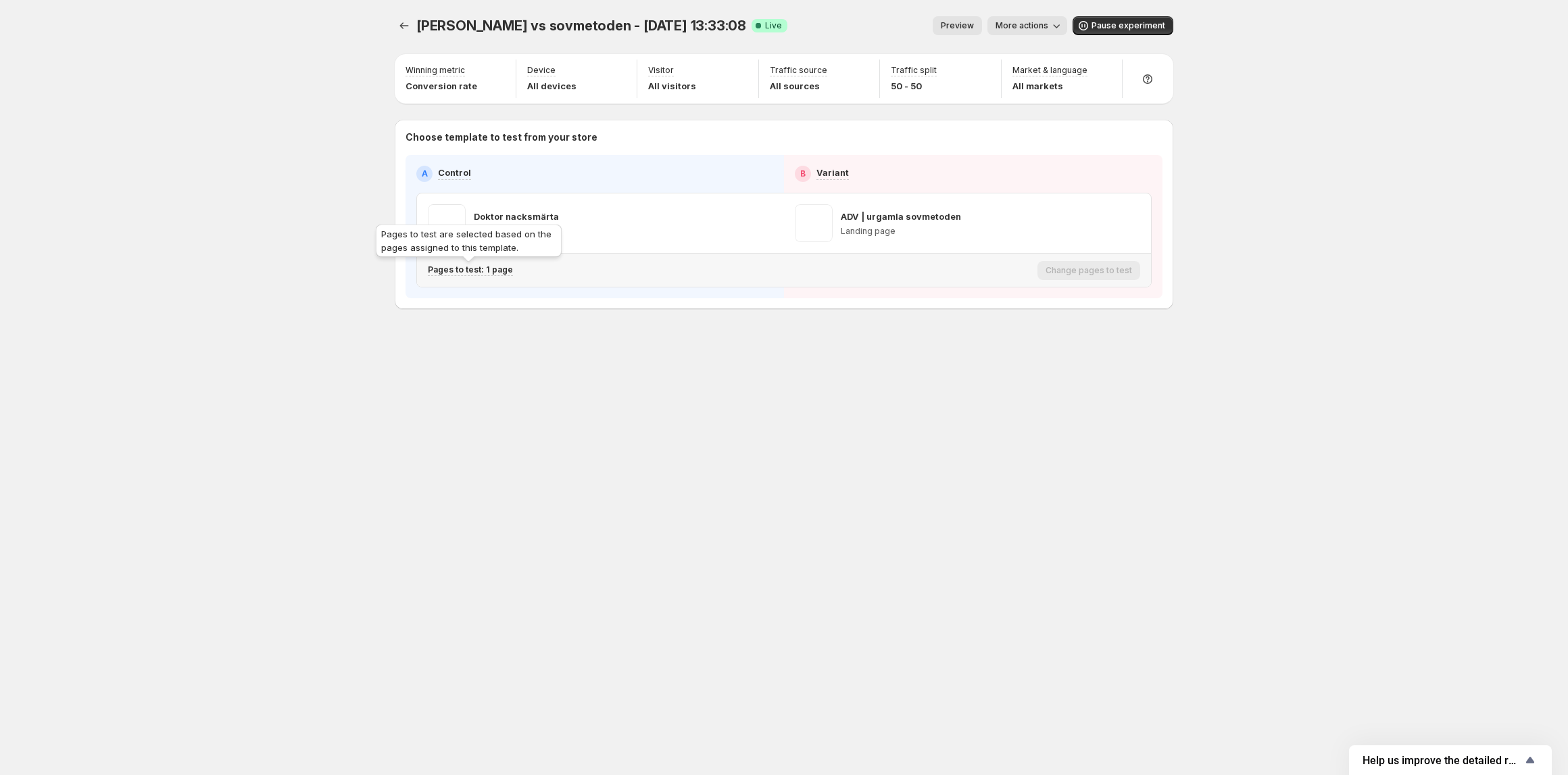
click at [466, 265] on p "Pages to test: 1 page" at bounding box center [471, 269] width 85 height 11
click at [679, 343] on icon "button" at bounding box center [681, 341] width 13 height 13
click at [259, 154] on div "dr nacke vs sovmetoden - Oct 10, 13:33:08. This page is ready dr nacke vs sovme…" at bounding box center [784, 388] width 1568 height 775
